Goal: Task Accomplishment & Management: Use online tool/utility

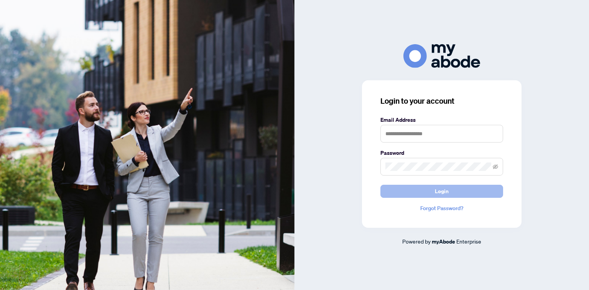
click at [424, 190] on button "Login" at bounding box center [442, 191] width 123 height 13
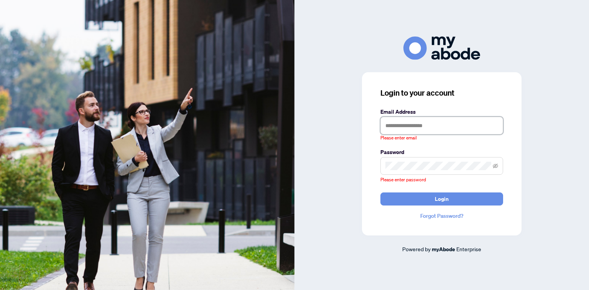
type input "**********"
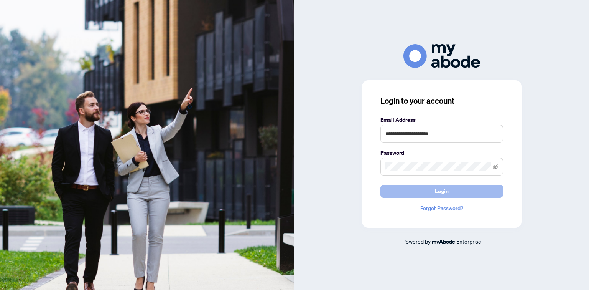
click at [463, 193] on button "Login" at bounding box center [442, 191] width 123 height 13
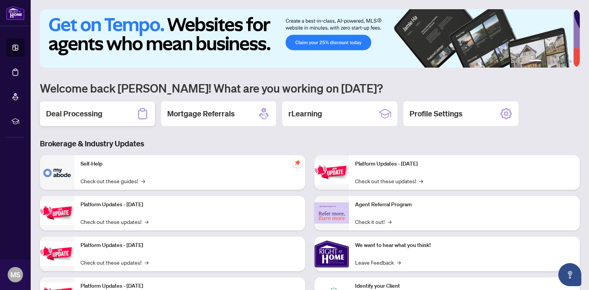
click at [102, 119] on div "Deal Processing" at bounding box center [97, 113] width 115 height 25
